Goal: Task Accomplishment & Management: Manage account settings

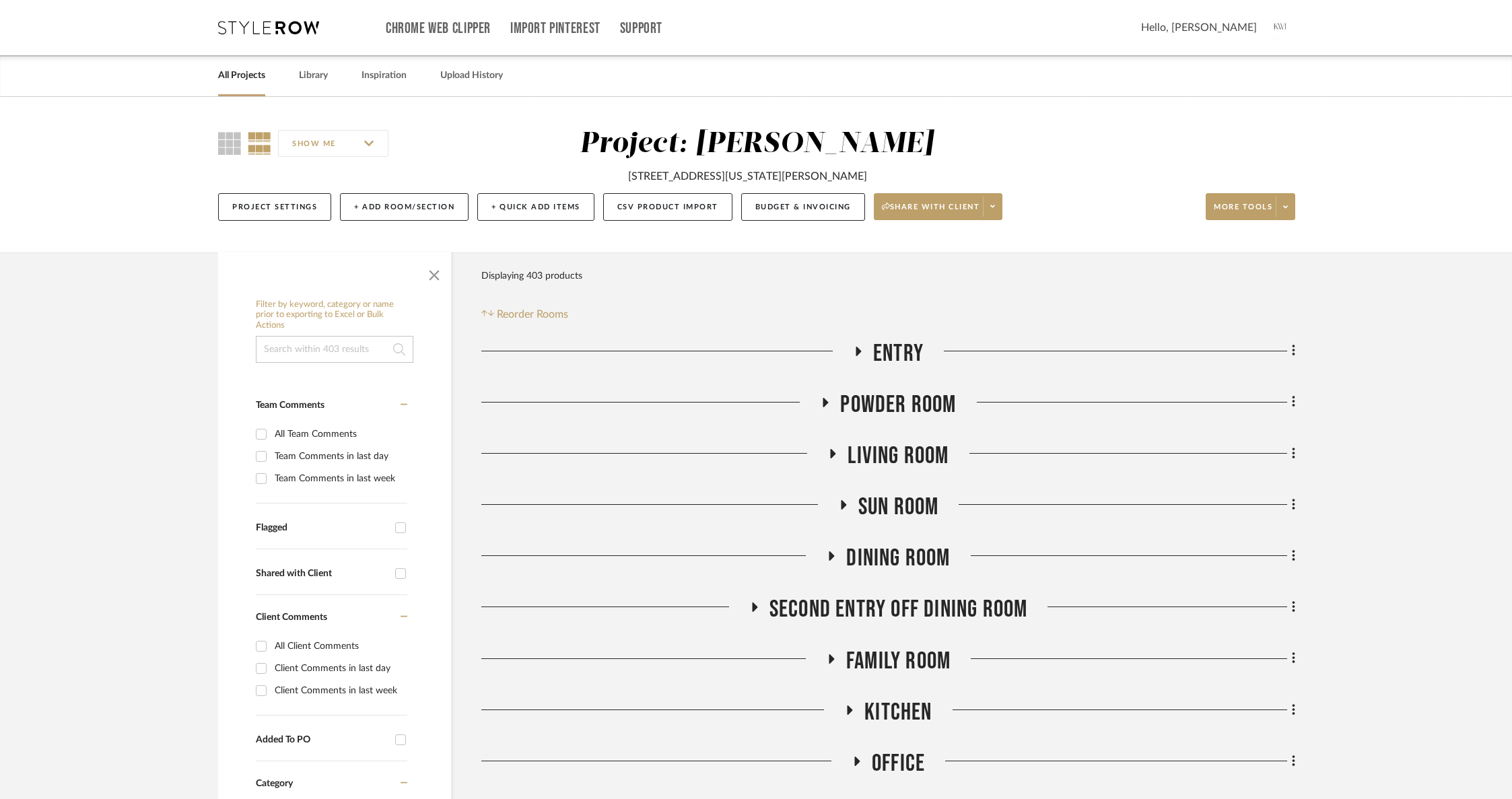
click at [227, 76] on link "All Projects" at bounding box center [242, 75] width 47 height 18
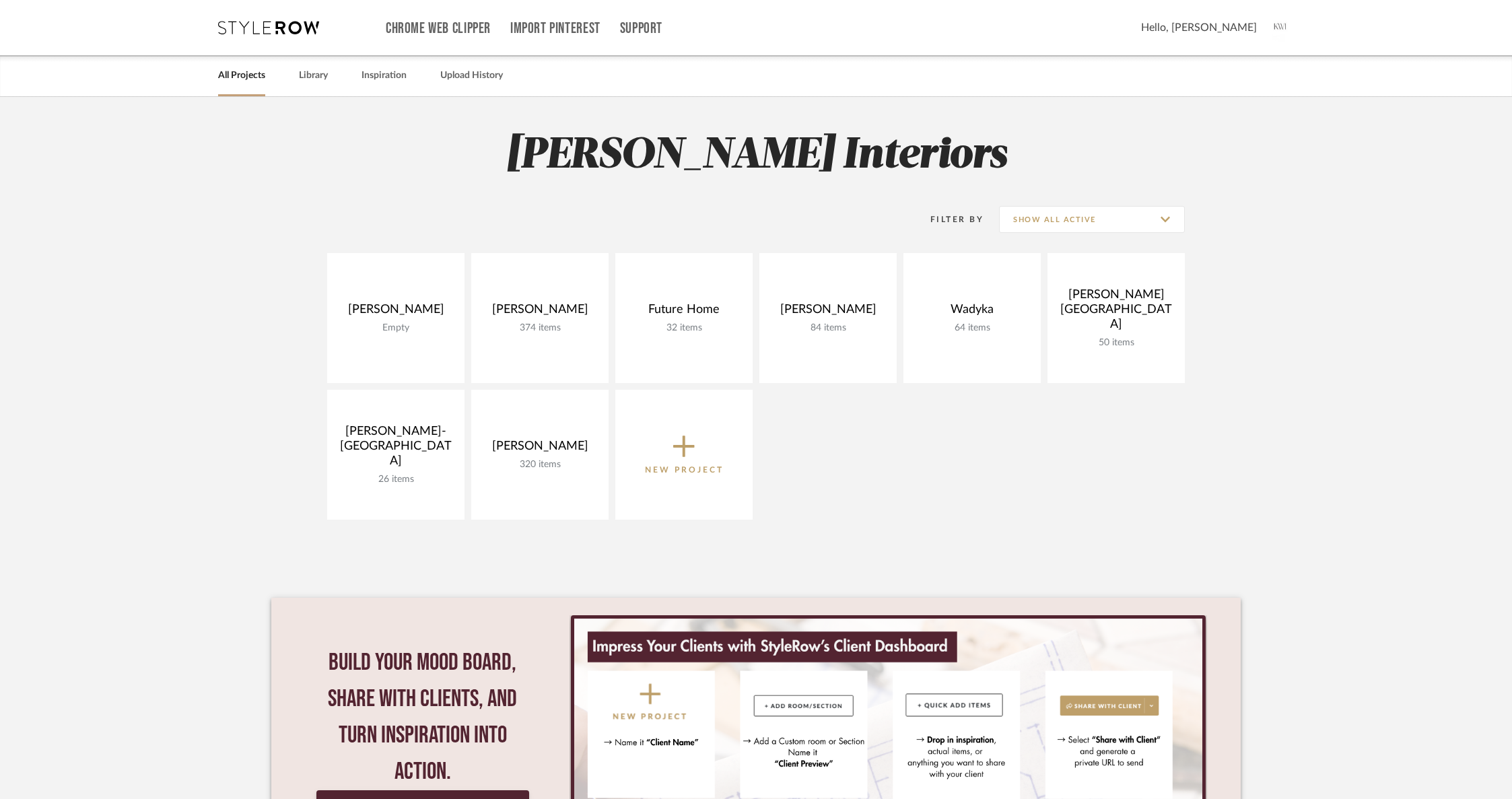
click at [684, 443] on icon at bounding box center [684, 447] width 21 height 21
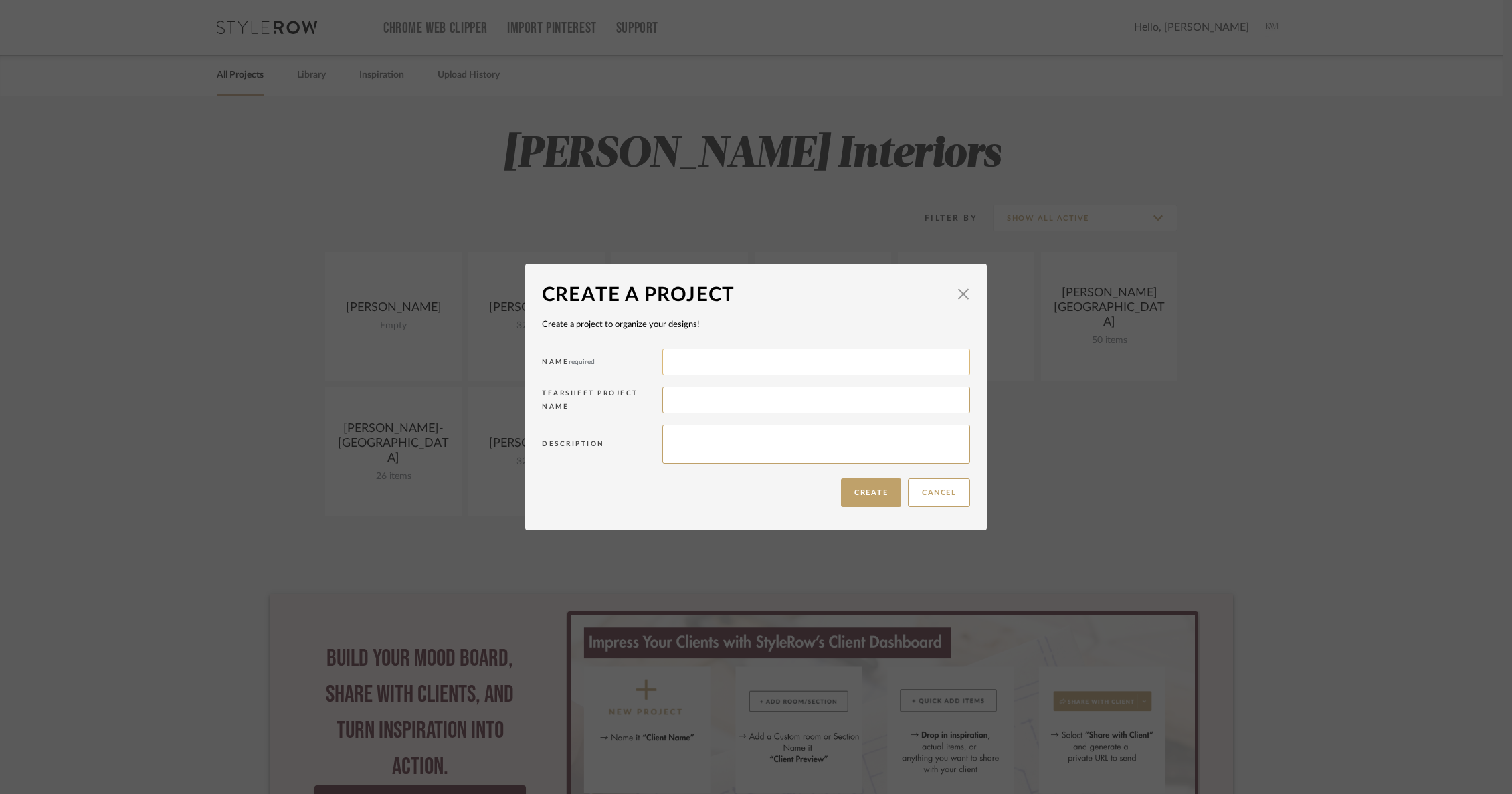
click at [702, 365] on input at bounding box center [816, 362] width 308 height 27
type input "[PERSON_NAME]"
click at [697, 399] on input at bounding box center [816, 400] width 308 height 27
click at [703, 447] on textarea at bounding box center [816, 445] width 308 height 39
drag, startPoint x: 748, startPoint y: 399, endPoint x: 613, endPoint y: 410, distance: 135.4
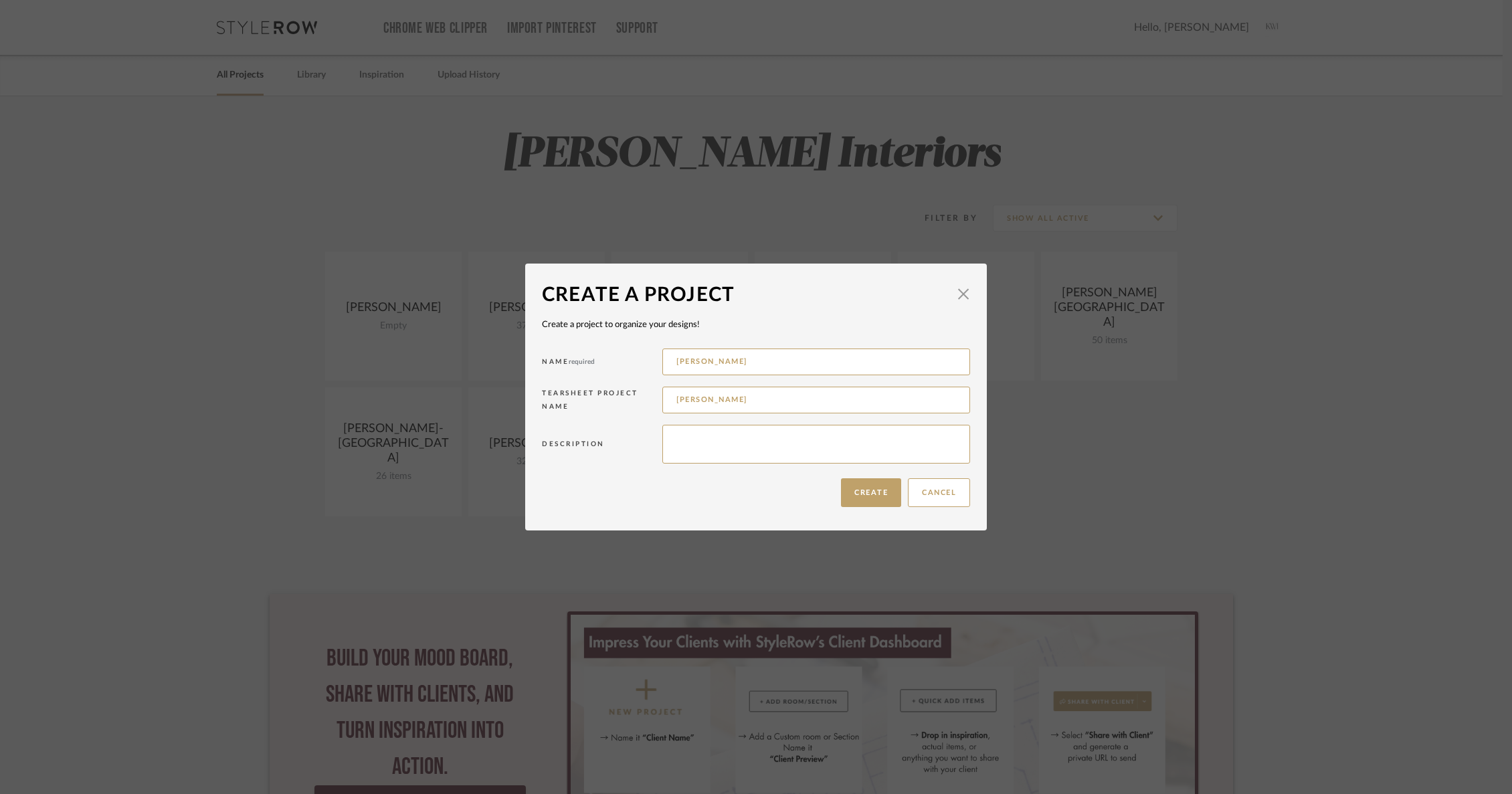
click at [613, 410] on div "Tearsheet Project Name [PERSON_NAME]" at bounding box center [756, 402] width 428 height 38
type input "L"
click at [855, 483] on button "Create" at bounding box center [871, 492] width 60 height 28
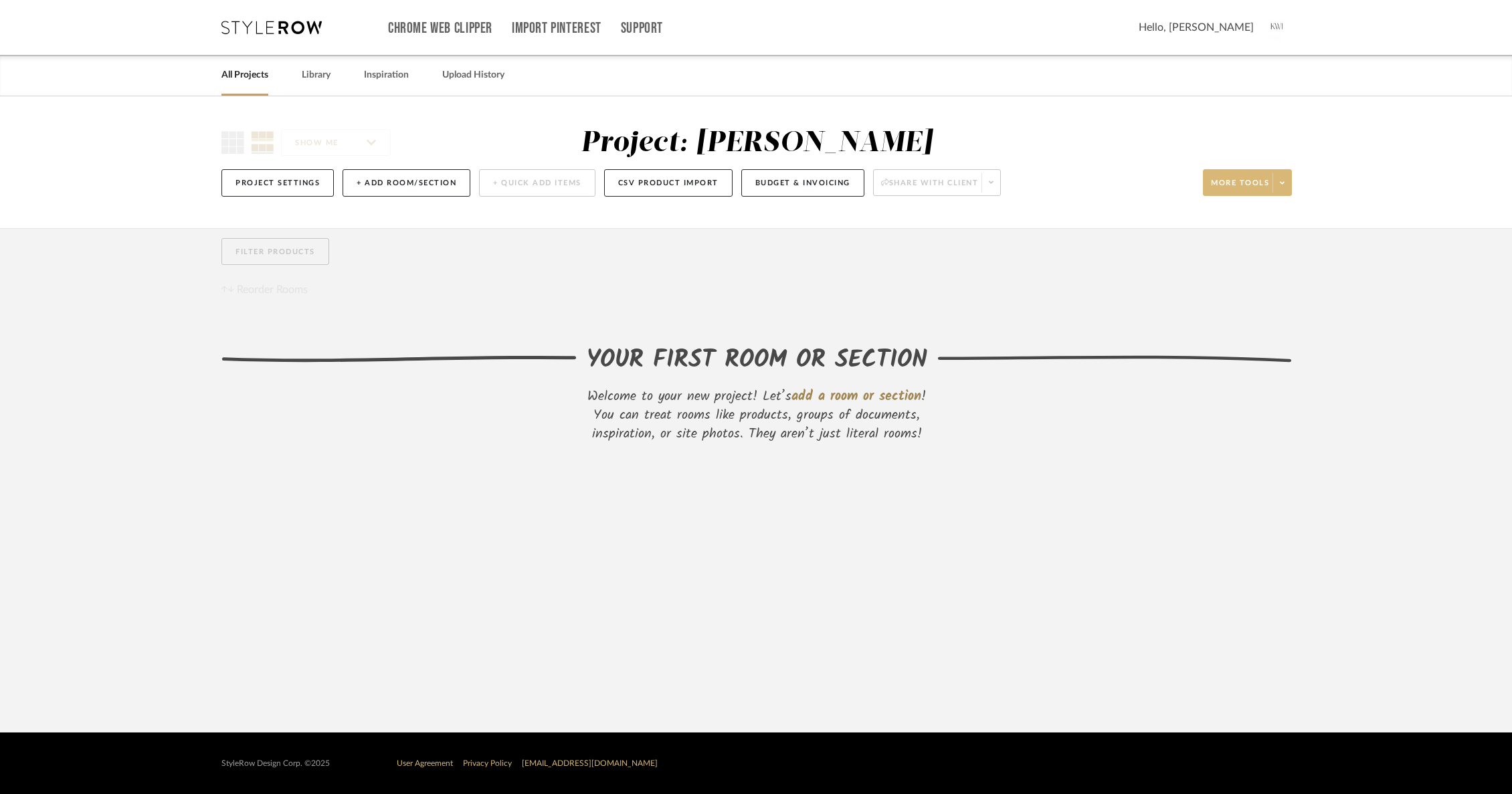
click at [1278, 189] on span at bounding box center [1282, 182] width 19 height 20
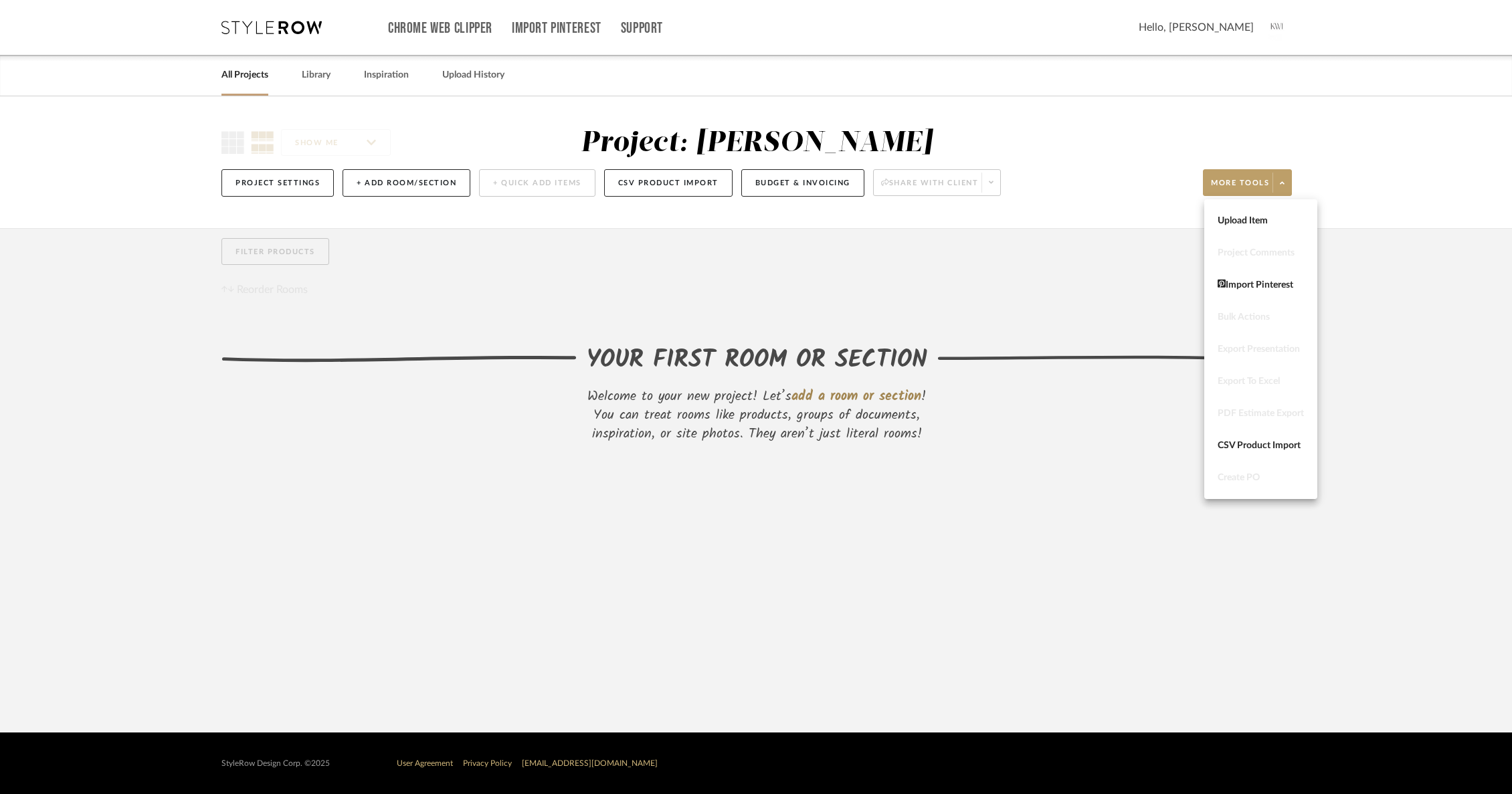
click at [1080, 281] on div at bounding box center [756, 397] width 1512 height 794
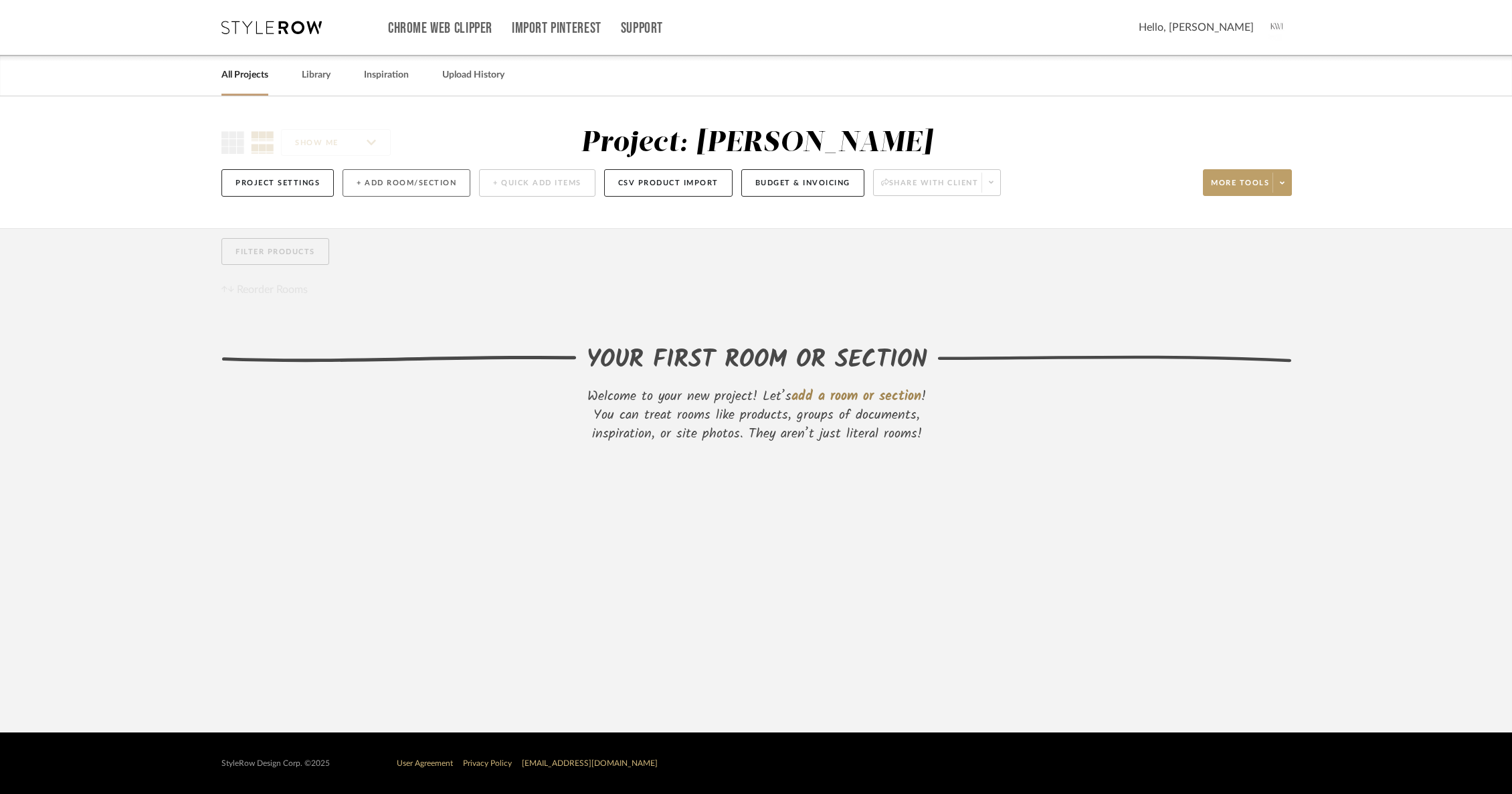
click at [360, 177] on button "+ Add Room/Section" at bounding box center [406, 183] width 128 height 28
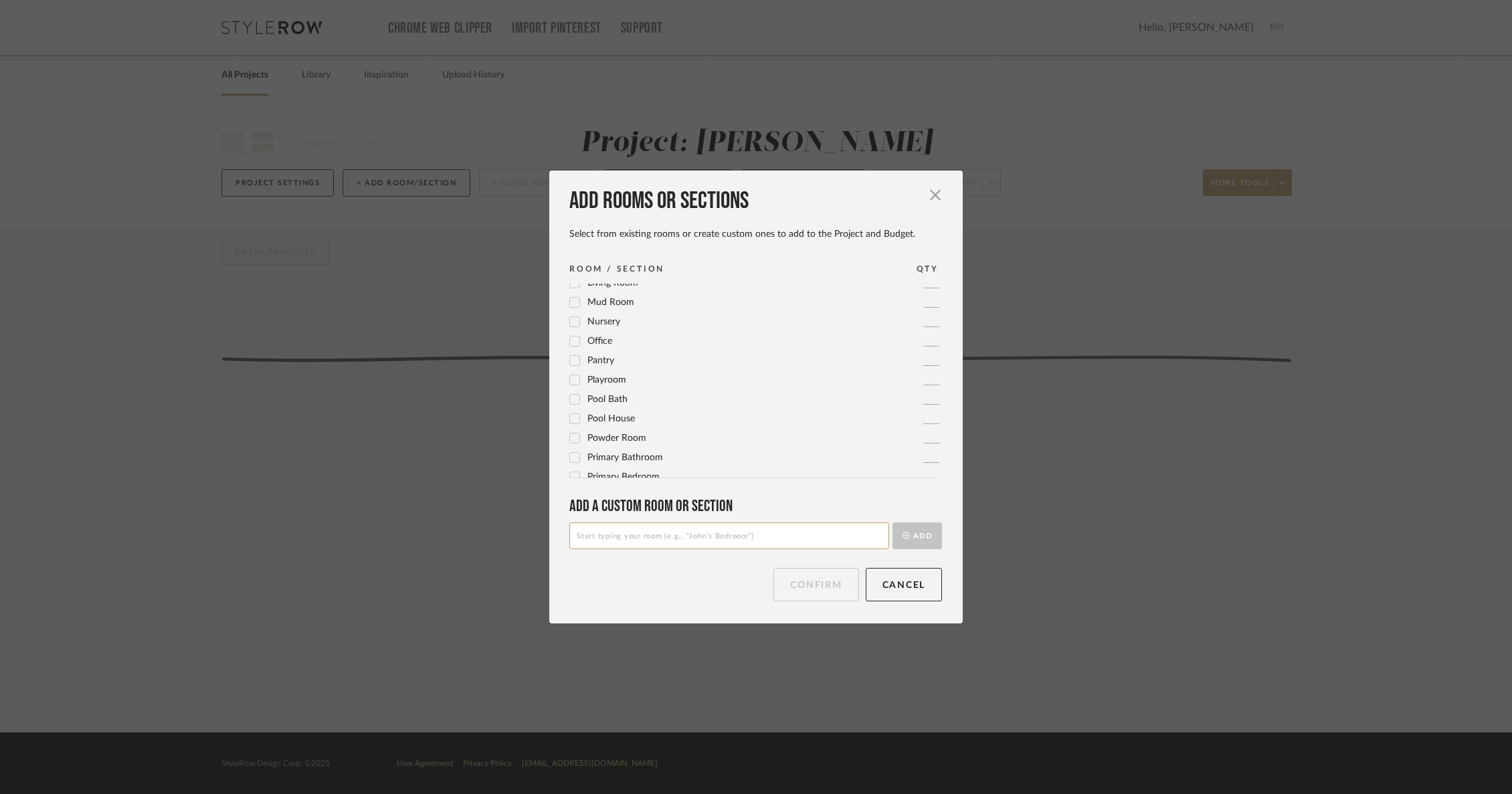
scroll to position [446, 0]
click at [572, 406] on icon at bounding box center [575, 408] width 9 height 7
click at [602, 354] on span "Kitchen" at bounding box center [603, 351] width 32 height 10
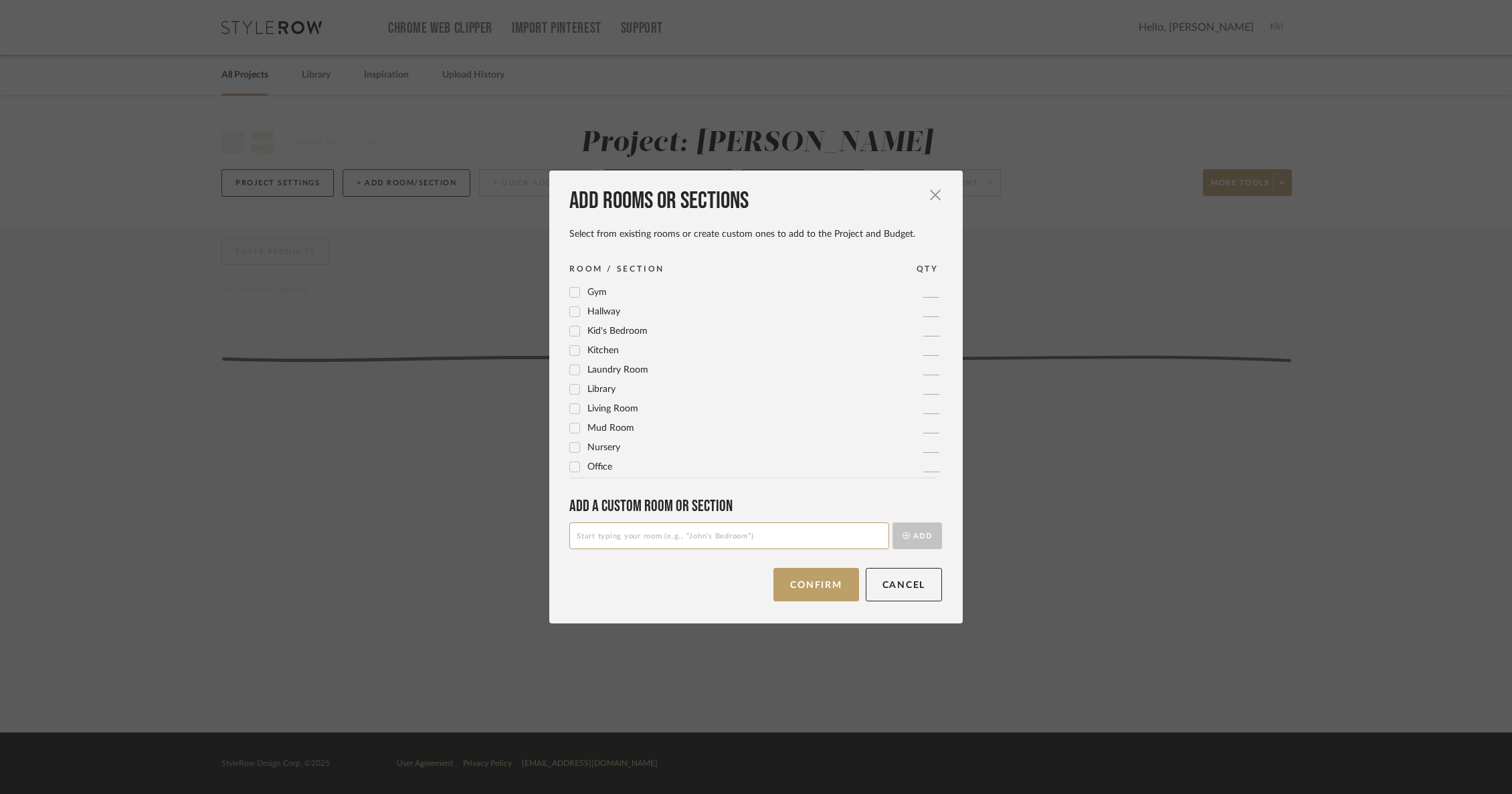
click at [599, 366] on span "Foyer / Entry" at bounding box center [615, 367] width 54 height 10
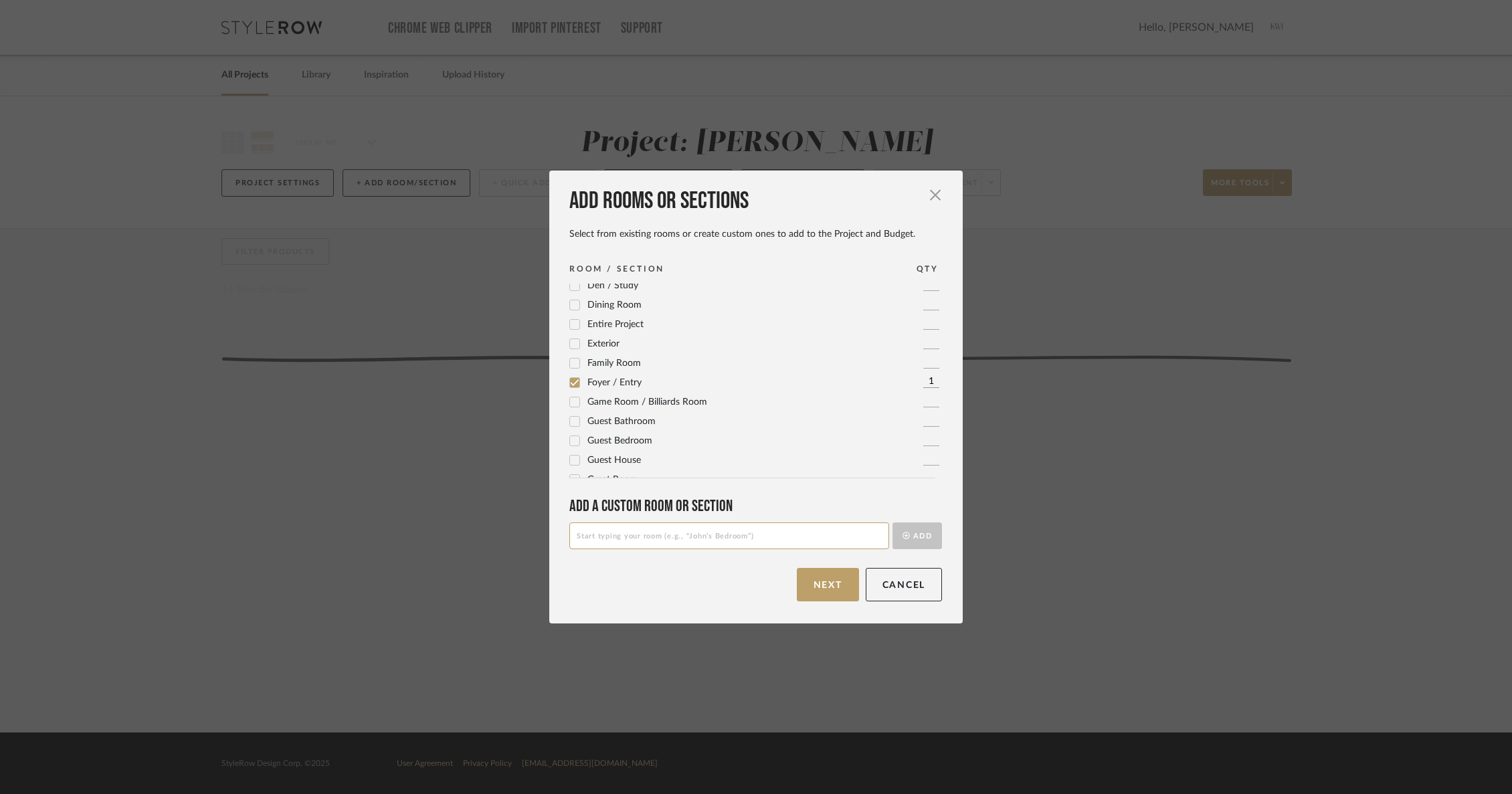
click at [570, 361] on icon at bounding box center [575, 363] width 10 height 10
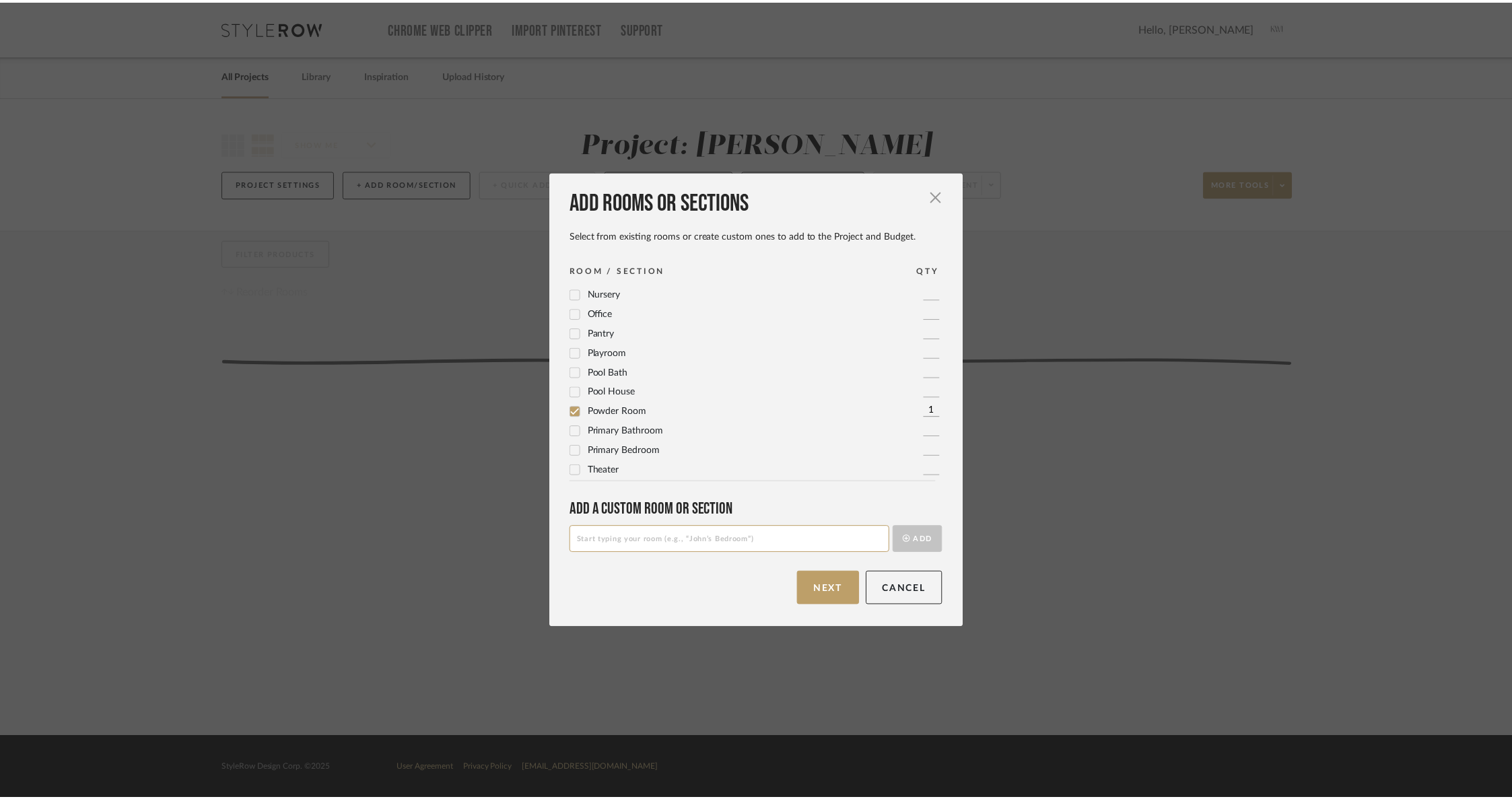
scroll to position [449, 0]
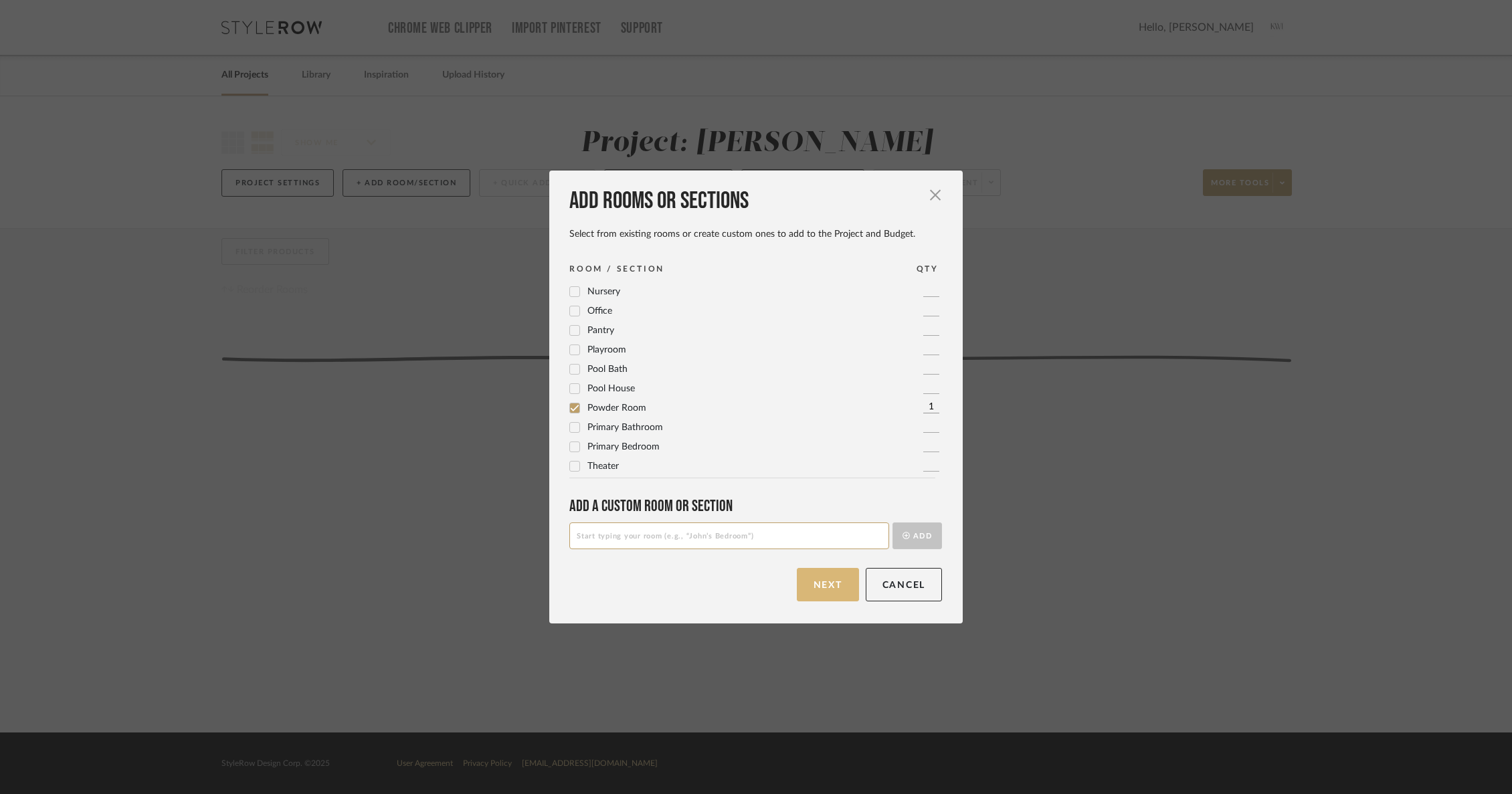
click at [808, 588] on button "Next" at bounding box center [828, 584] width 63 height 33
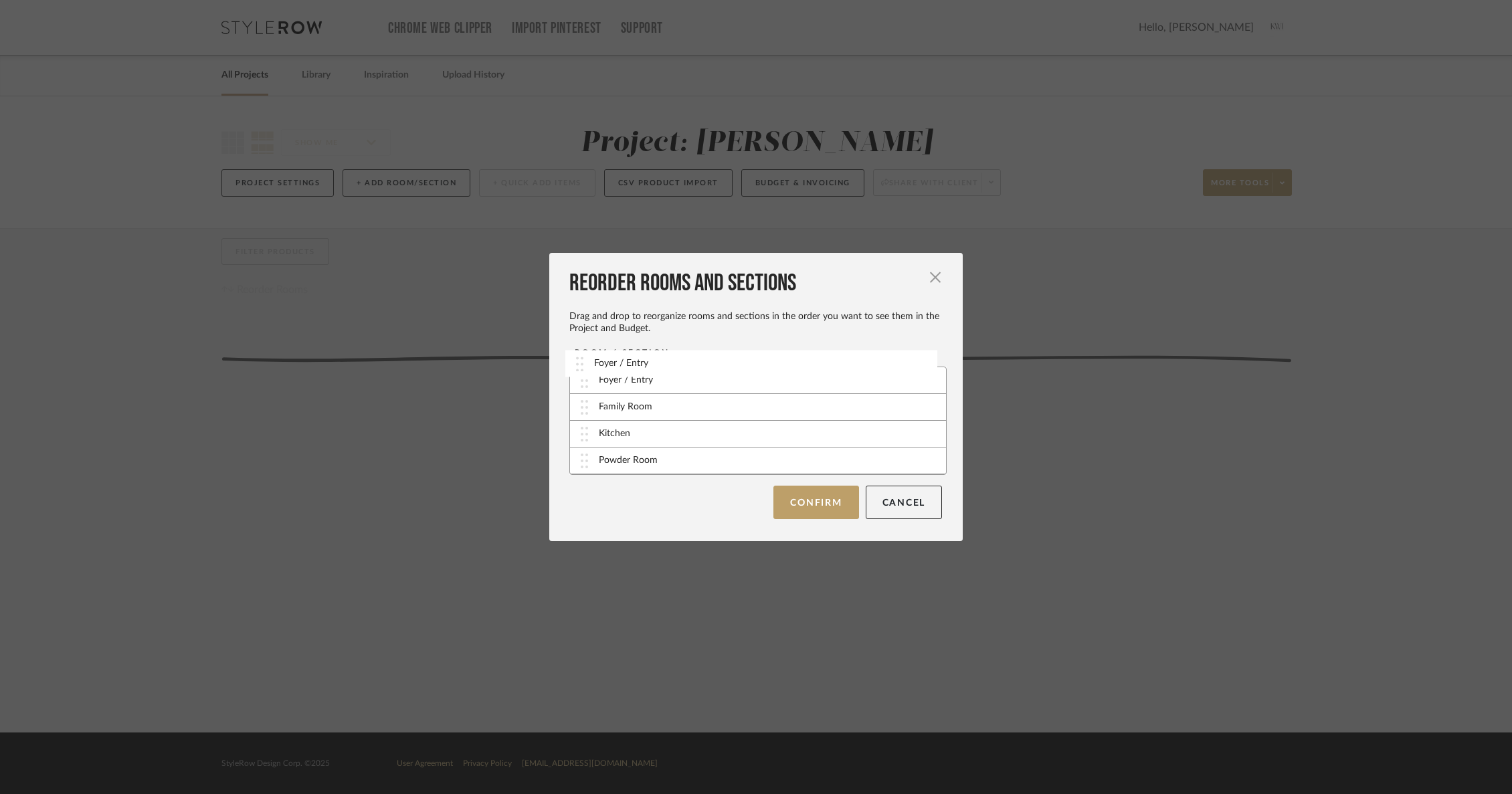
drag, startPoint x: 584, startPoint y: 410, endPoint x: 584, endPoint y: 367, distance: 43.0
drag, startPoint x: 584, startPoint y: 456, endPoint x: 583, endPoint y: 399, distance: 57.0
click at [798, 517] on button "Confirm" at bounding box center [816, 501] width 85 height 33
